Goal: Information Seeking & Learning: Understand process/instructions

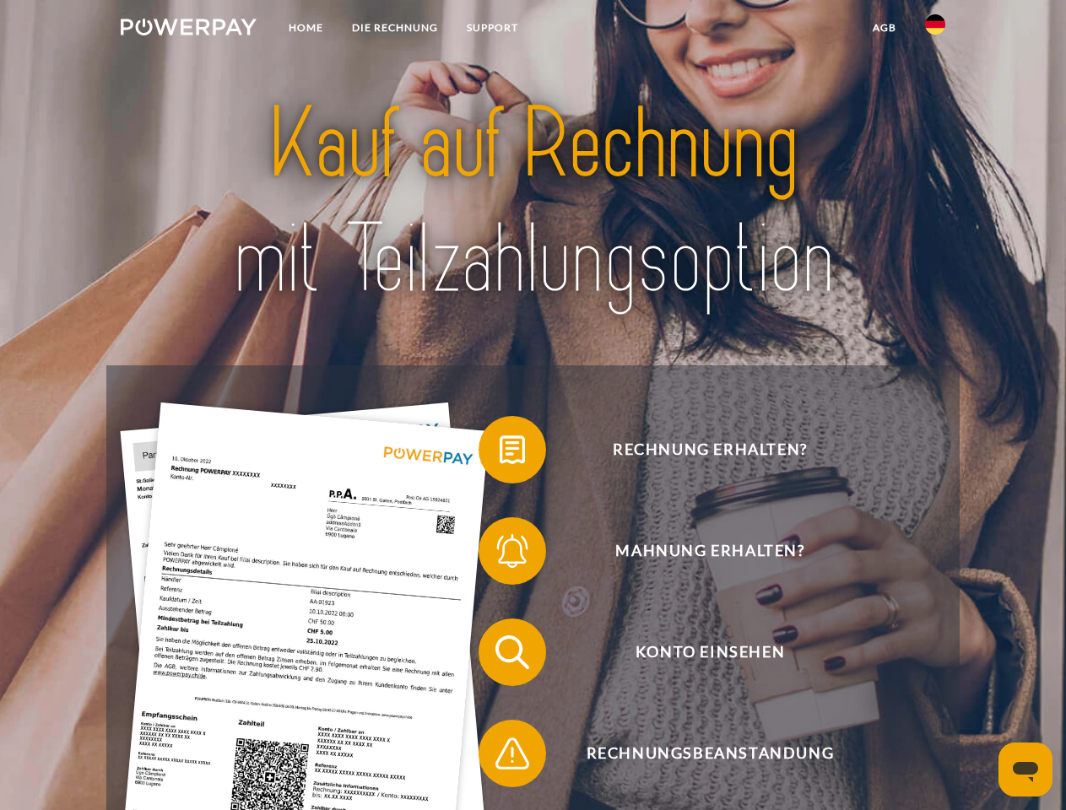
click at [188, 30] on img at bounding box center [189, 27] width 136 height 17
click at [935, 30] on img at bounding box center [935, 24] width 20 height 20
click at [883, 28] on link "agb" at bounding box center [884, 28] width 52 height 30
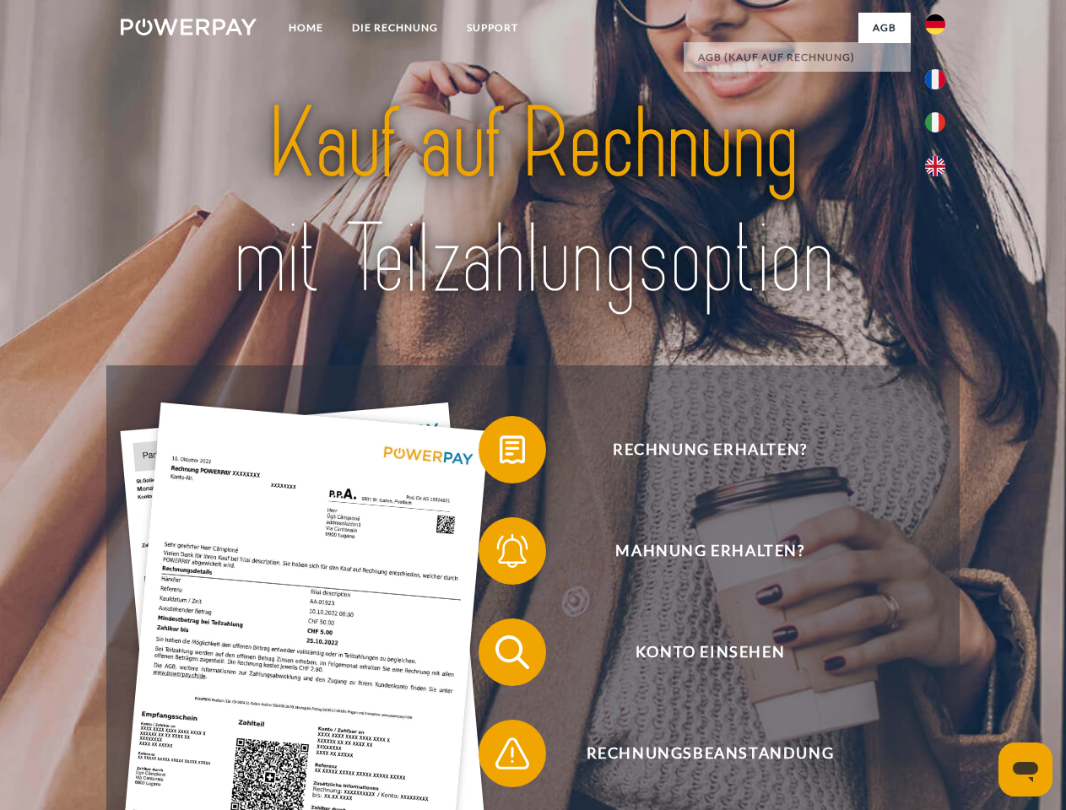
click at [499, 453] on span at bounding box center [487, 449] width 84 height 84
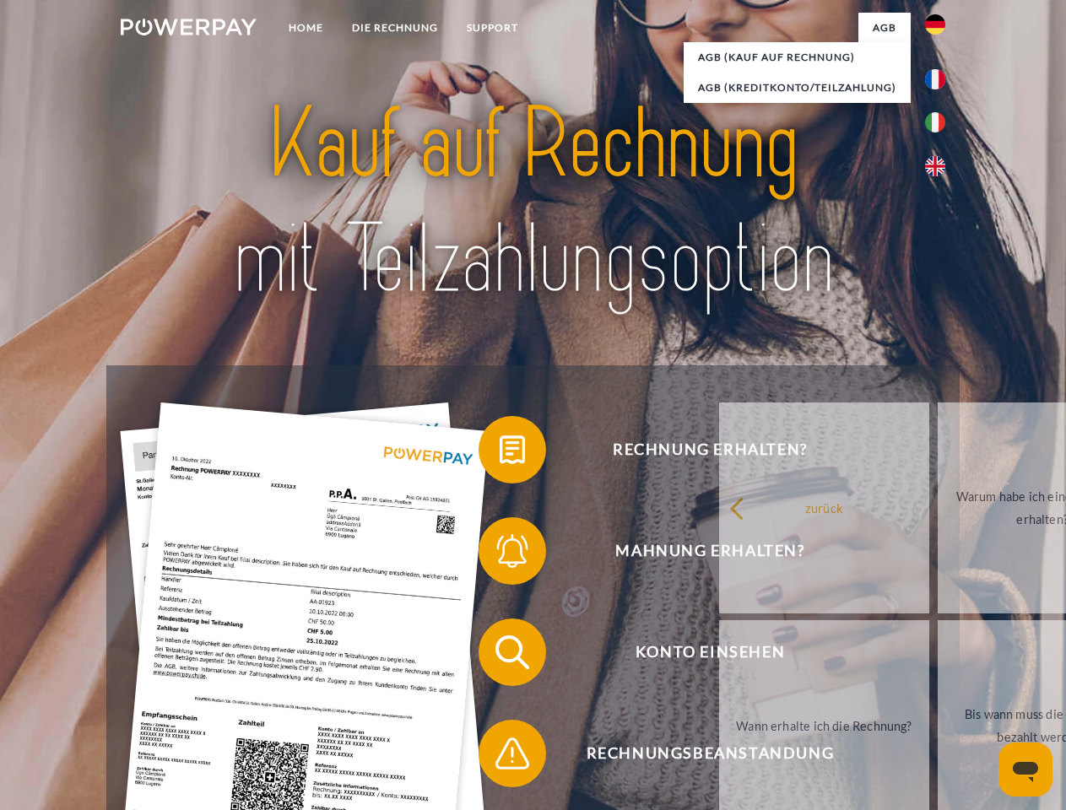
click at [499, 554] on span at bounding box center [487, 551] width 84 height 84
click at [937, 655] on link "Bis wann muss die Rechnung bezahlt werden?" at bounding box center [1042, 725] width 210 height 211
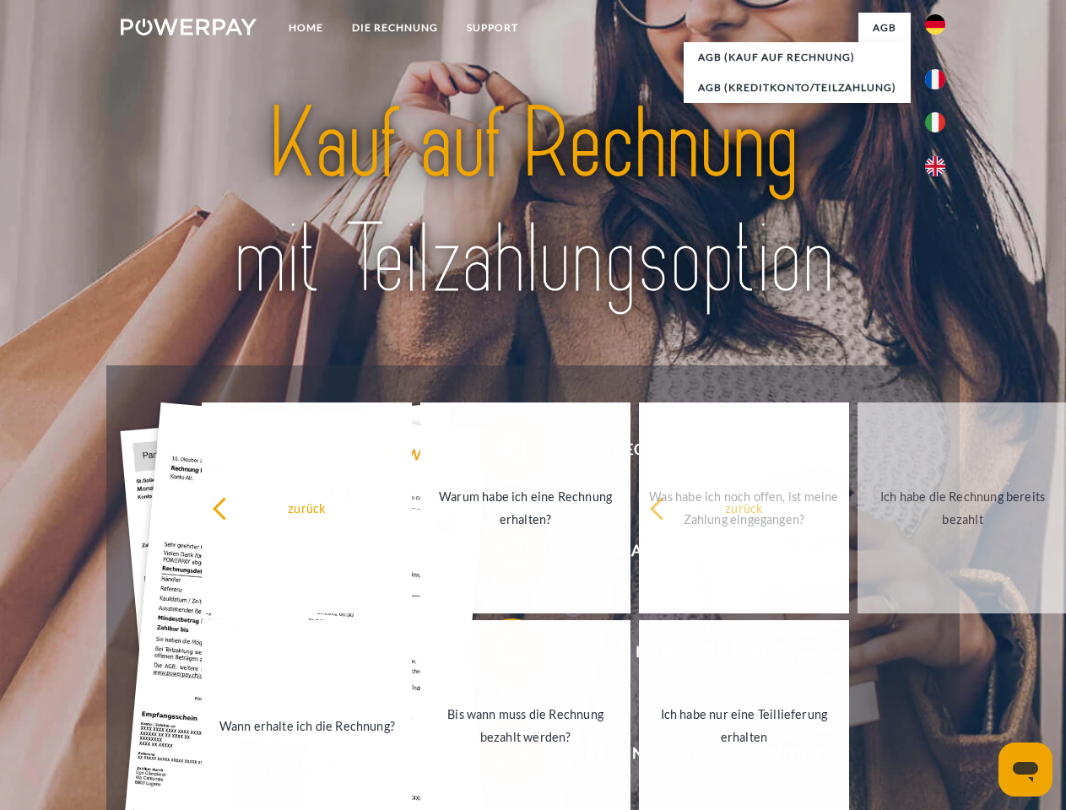
click at [499, 757] on span at bounding box center [487, 753] width 84 height 84
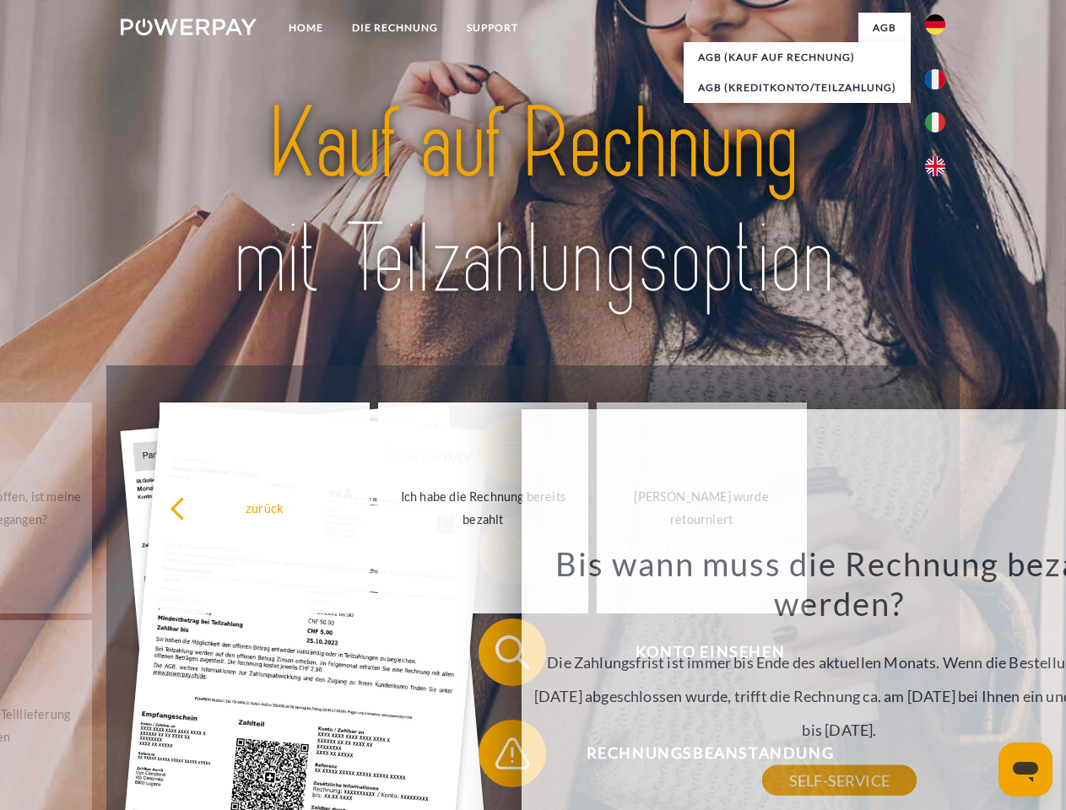
click at [1025, 769] on icon "Messaging-Fenster öffnen" at bounding box center [1024, 772] width 25 height 20
